Goal: Find specific page/section: Find specific page/section

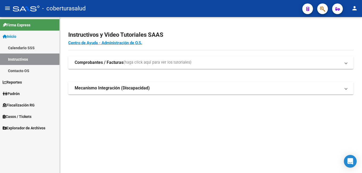
click at [35, 107] on span "Fiscalización RG" at bounding box center [19, 105] width 32 height 6
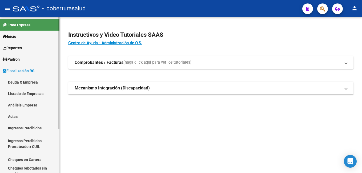
click at [29, 92] on link "Listado de Empresas" at bounding box center [29, 93] width 59 height 11
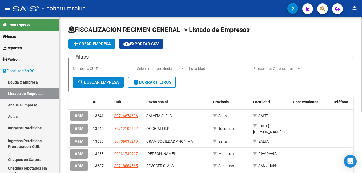
click at [110, 68] on input "Nombre o CUIT" at bounding box center [103, 69] width 60 height 5
paste input "30709374873"
type input "30709374873"
click at [106, 83] on span "search Buscar Empresa" at bounding box center [98, 82] width 41 height 5
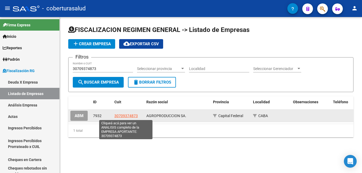
click at [117, 116] on span "30709374873" at bounding box center [125, 116] width 23 height 4
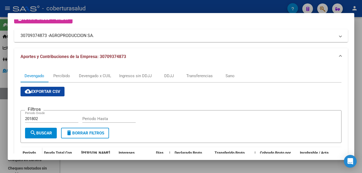
scroll to position [27, 0]
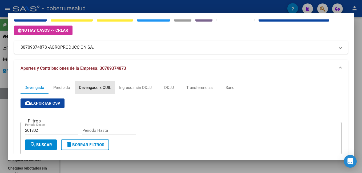
click at [88, 85] on div "Devengado x CUIL" at bounding box center [95, 88] width 32 height 6
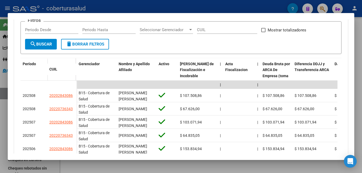
scroll to position [133, 0]
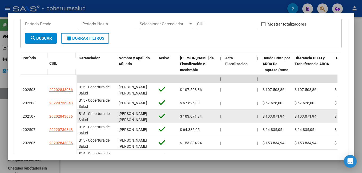
drag, startPoint x: 180, startPoint y: 116, endPoint x: 201, endPoint y: 116, distance: 21.1
click at [201, 116] on span "$ 103.071,94" at bounding box center [191, 116] width 22 height 4
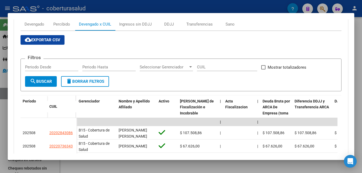
scroll to position [53, 0]
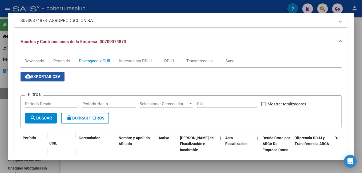
click at [46, 77] on span "cloud_download Exportar CSV" at bounding box center [42, 76] width 35 height 5
